Goal: Navigation & Orientation: Find specific page/section

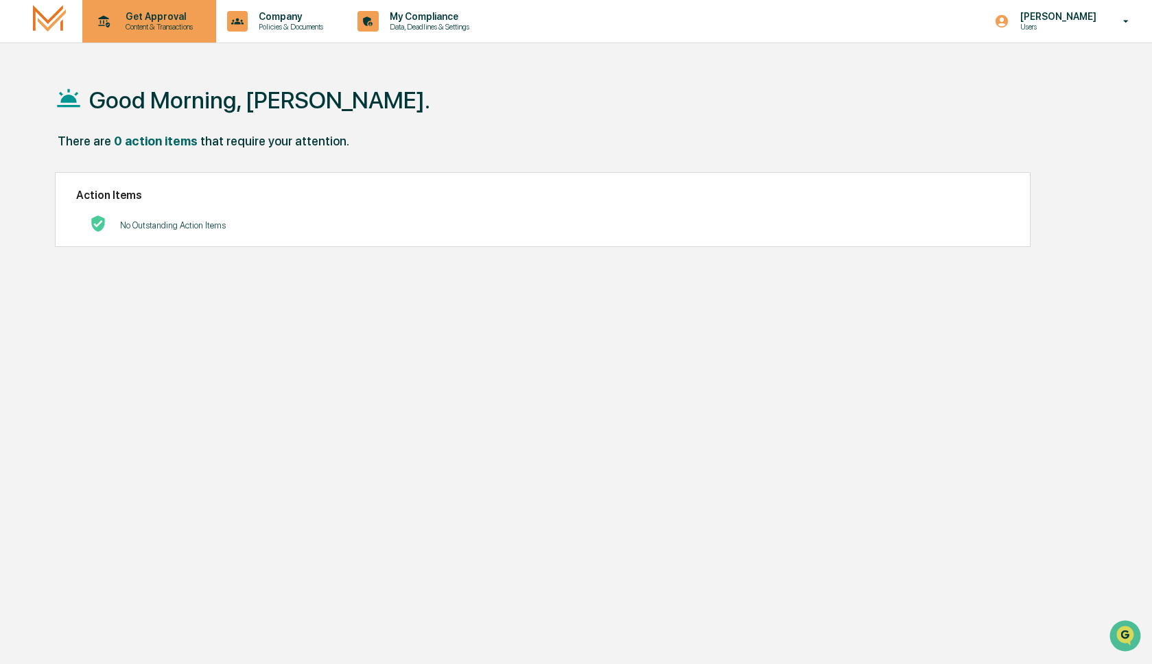
click at [115, 15] on p "Get Approval" at bounding box center [157, 16] width 85 height 11
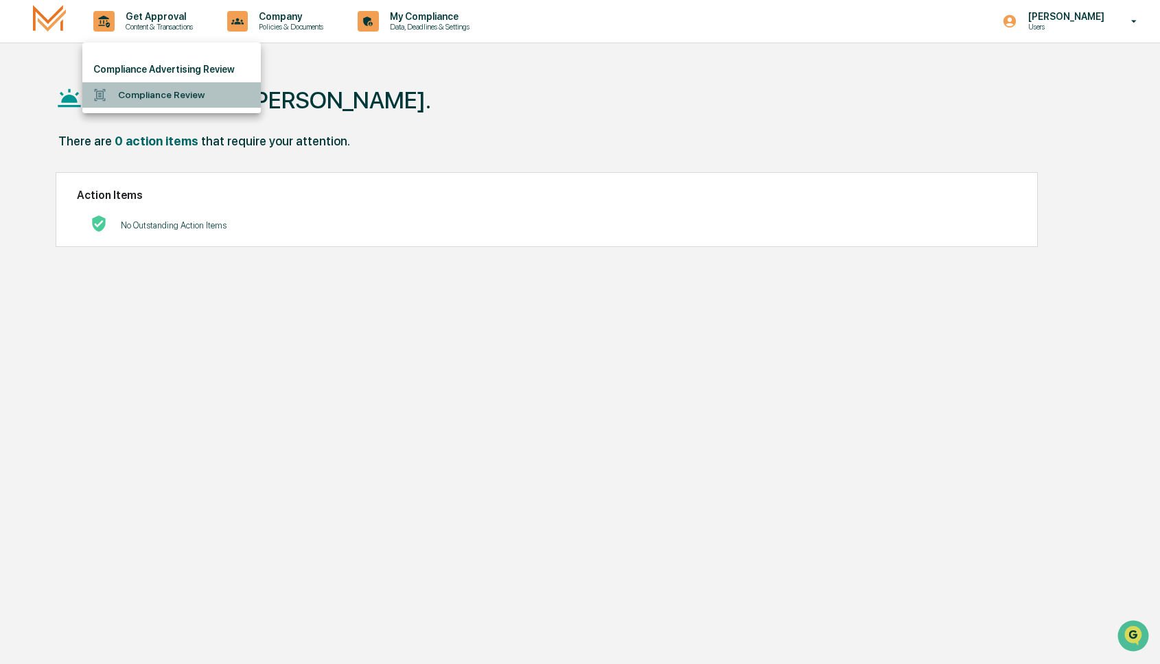
click at [191, 97] on li "Compliance Review" at bounding box center [171, 94] width 178 height 25
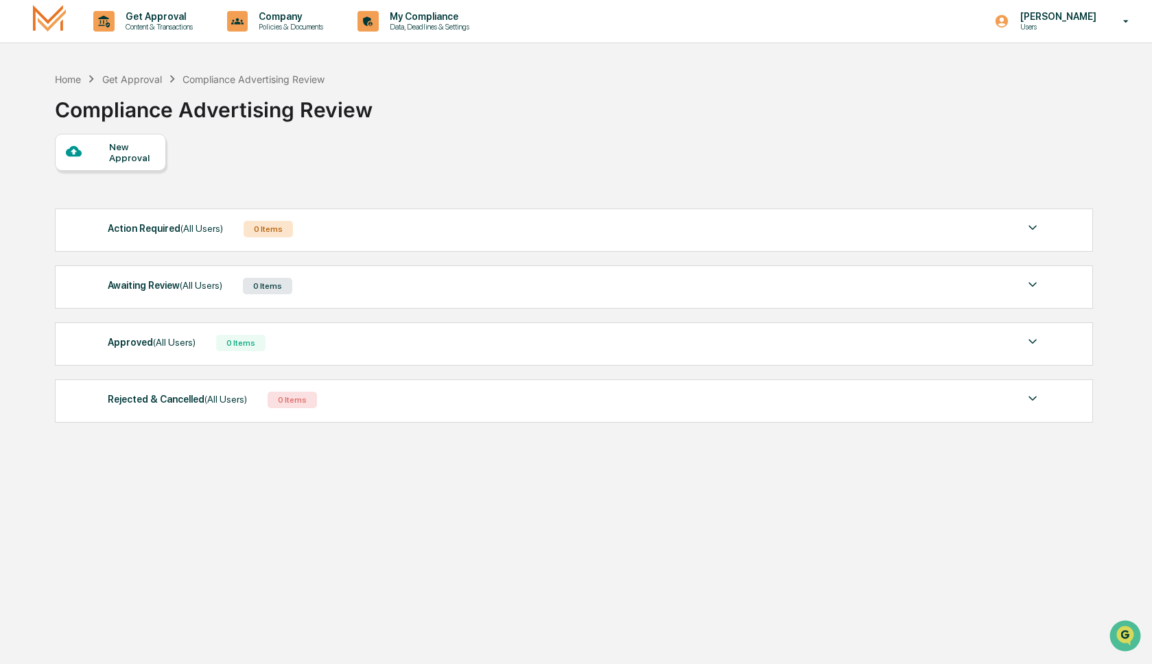
click at [626, 351] on div "Approved (All Users) 0 Items" at bounding box center [574, 342] width 933 height 19
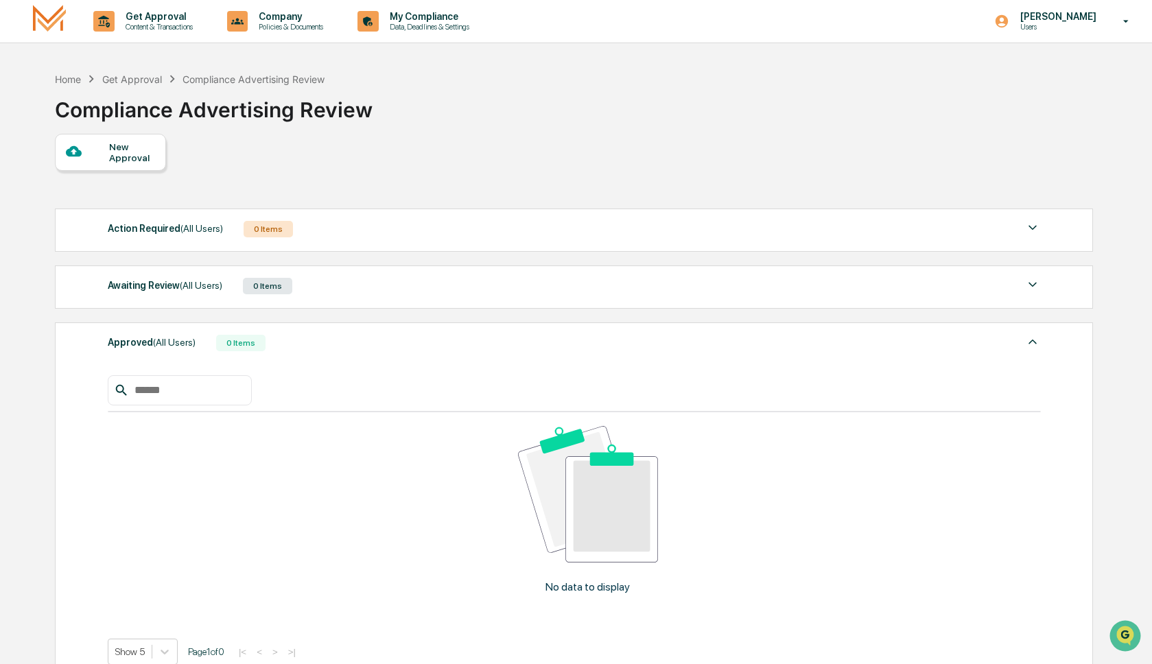
click at [625, 351] on div "Approved (All Users) 0 Items" at bounding box center [574, 342] width 933 height 19
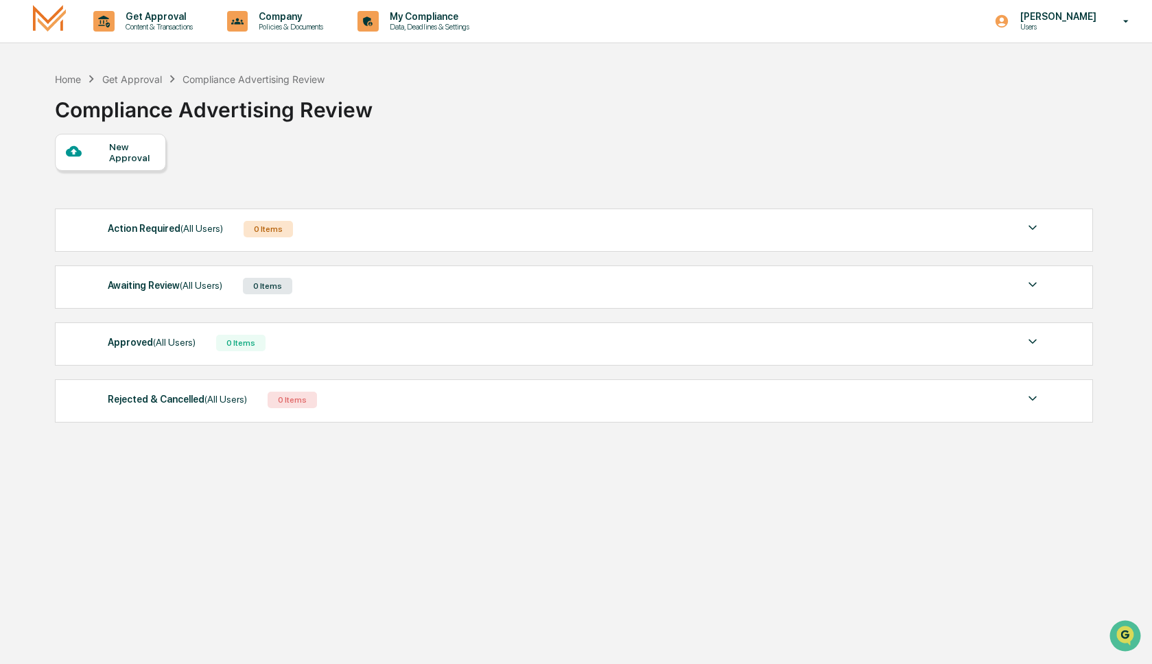
click at [124, 78] on div "Get Approval" at bounding box center [132, 79] width 60 height 12
click at [55, 23] on img at bounding box center [49, 21] width 33 height 32
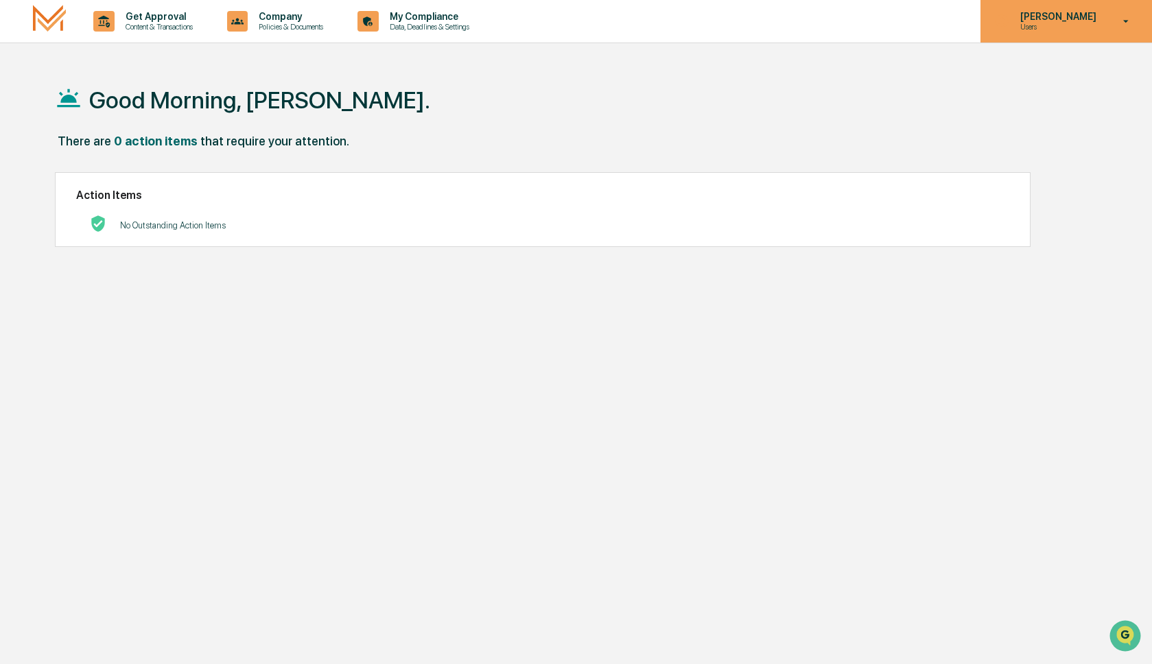
click at [1094, 26] on p "Users" at bounding box center [1056, 27] width 94 height 10
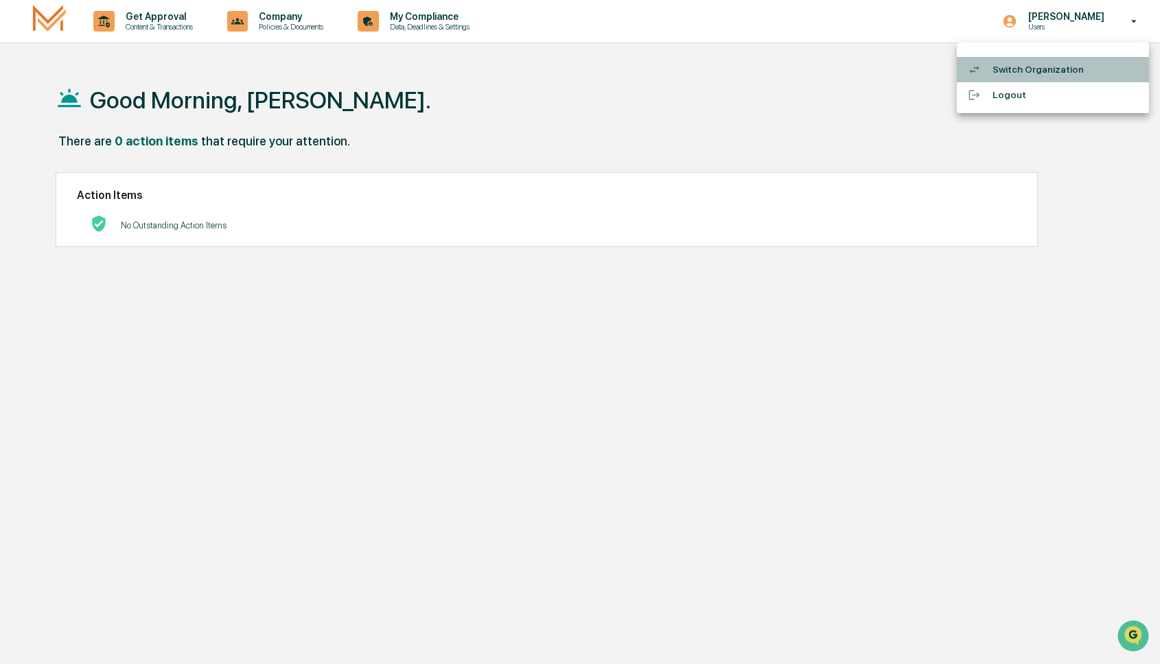
click at [1054, 57] on li "Switch Organization" at bounding box center [1052, 69] width 192 height 25
